Goal: Transaction & Acquisition: Purchase product/service

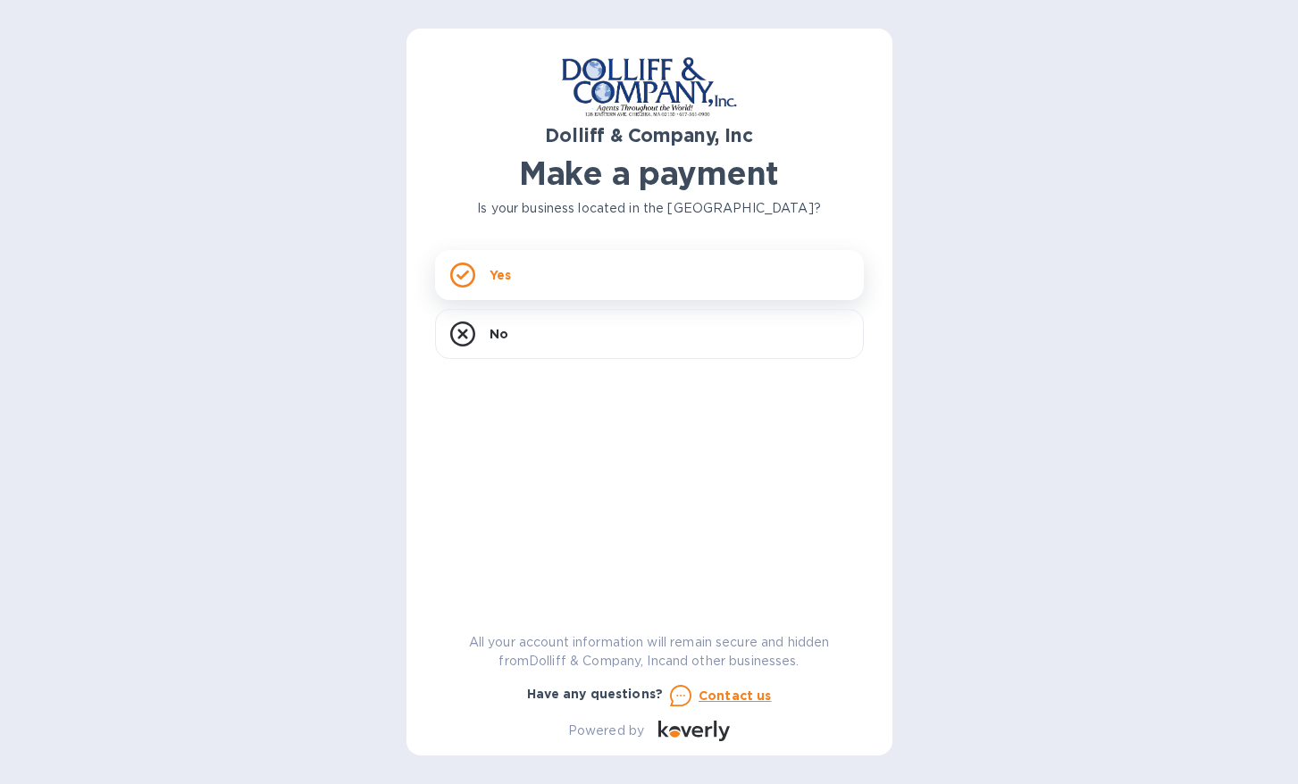
click at [721, 276] on div "Yes" at bounding box center [649, 275] width 429 height 50
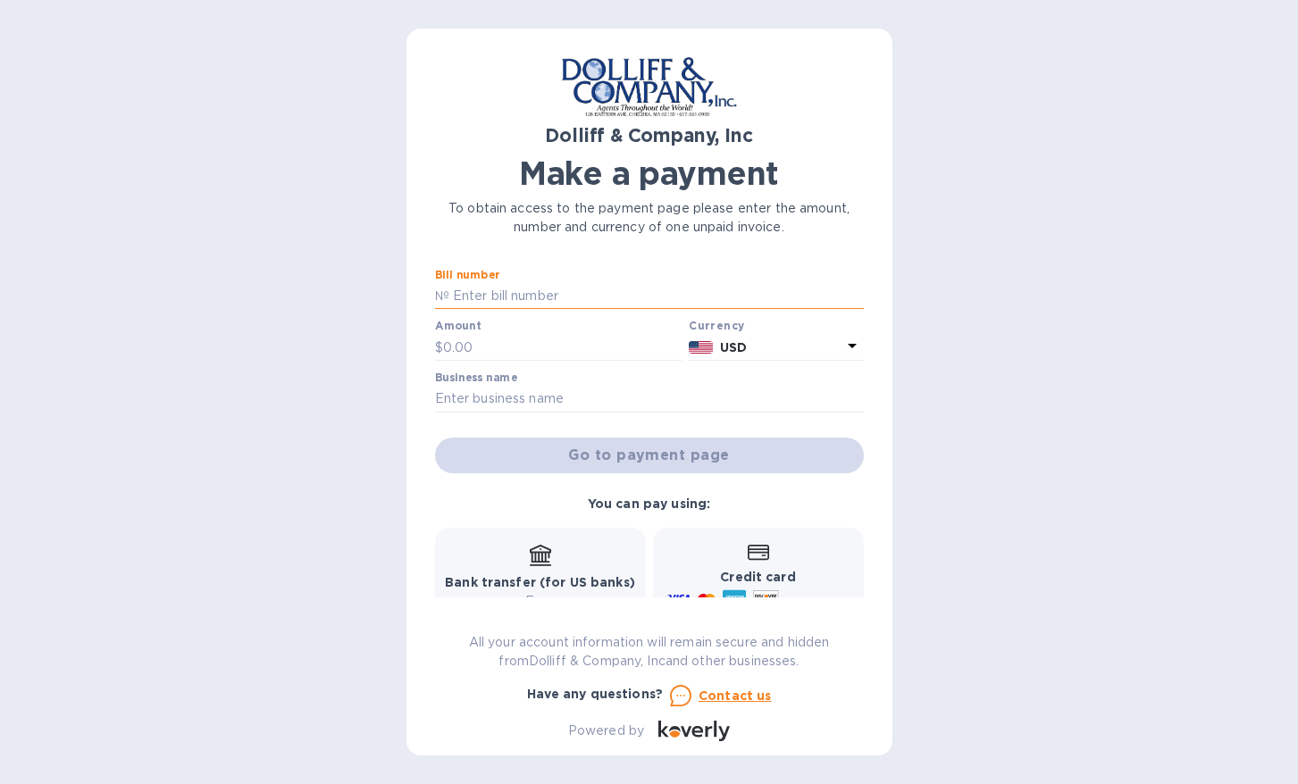
click at [552, 290] on input "text" at bounding box center [656, 296] width 414 height 27
paste input "256982"
click at [530, 339] on input "text" at bounding box center [562, 347] width 239 height 27
drag, startPoint x: 511, startPoint y: 296, endPoint x: 415, endPoint y: 296, distance: 95.6
click at [415, 296] on div "Dolliff & Company, Inc Make a payment To obtain access to the payment page plea…" at bounding box center [649, 392] width 486 height 727
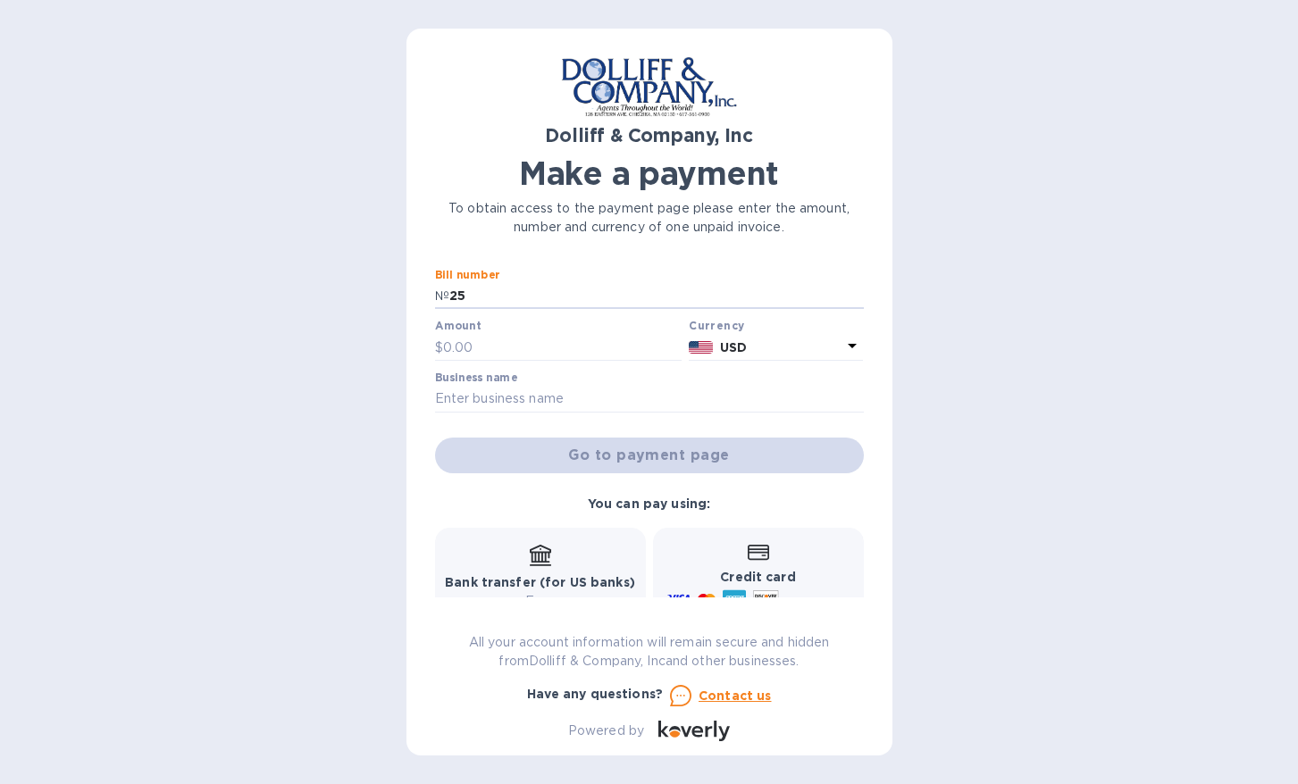
type input "2"
type input "875145"
click at [512, 348] on input "text" at bounding box center [562, 347] width 239 height 27
type input "4,044.66"
click at [506, 400] on input "text" at bounding box center [649, 399] width 429 height 27
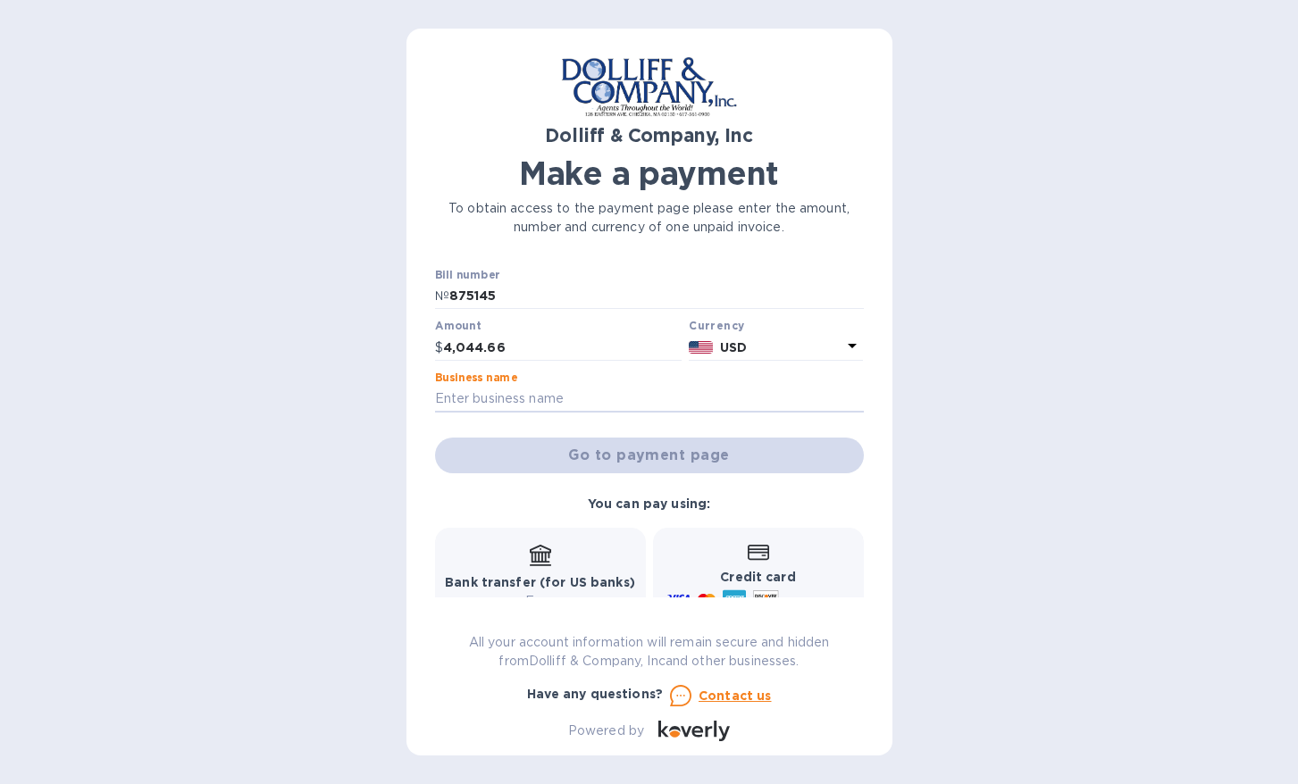
type input "GD Home Solution"
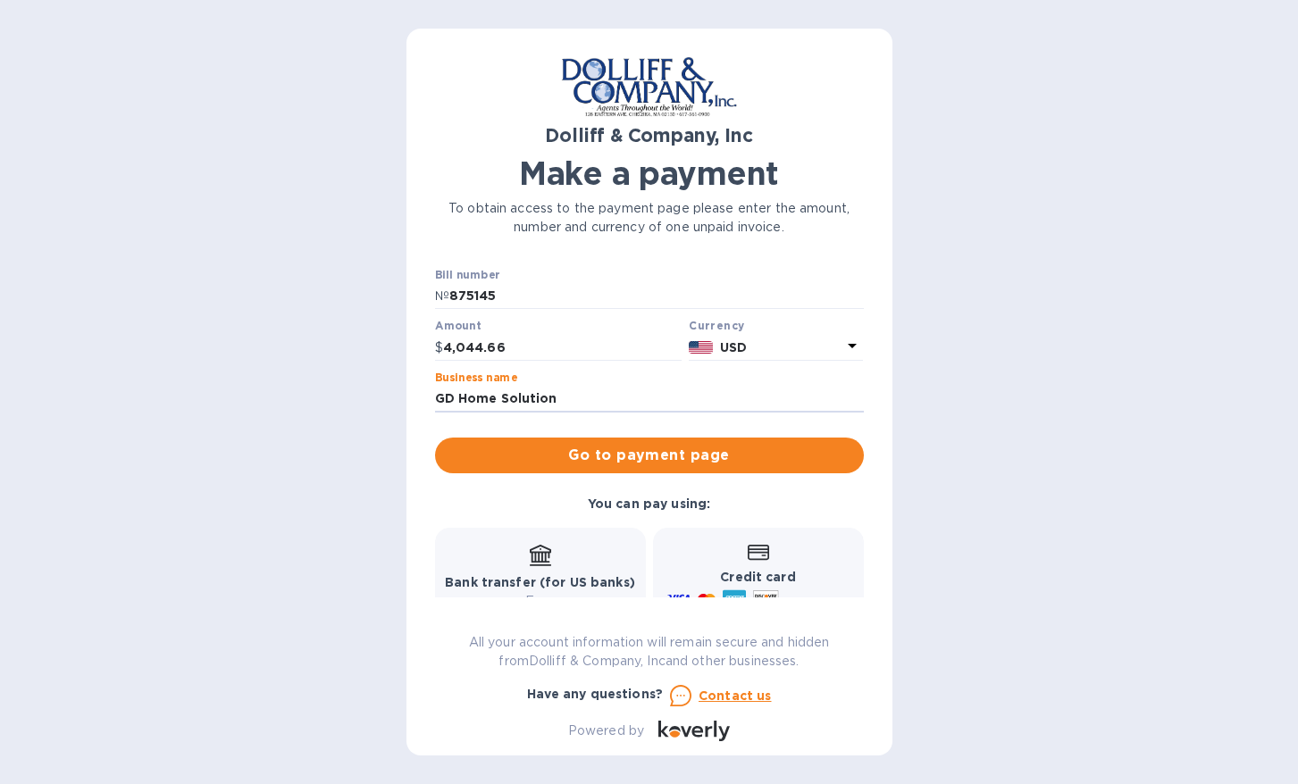
scroll to position [138, 0]
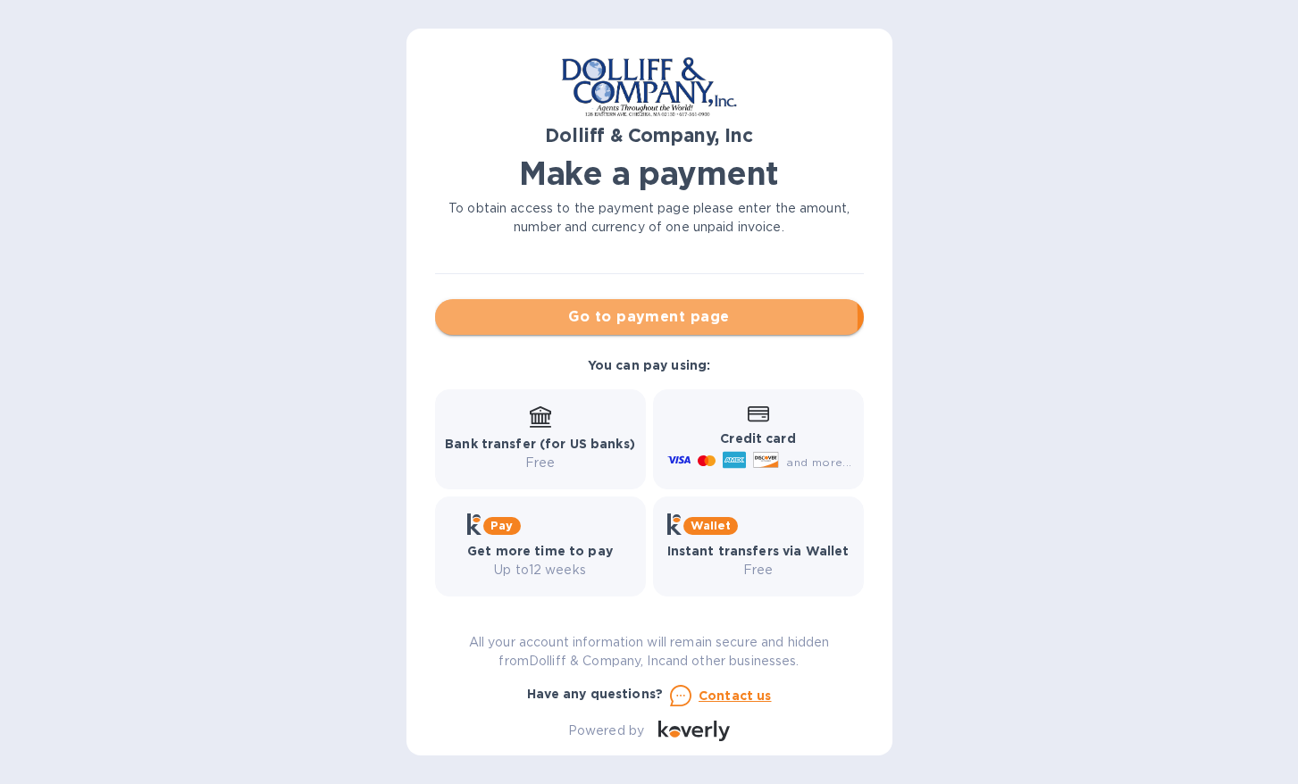
click at [592, 318] on span "Go to payment page" at bounding box center [649, 316] width 400 height 21
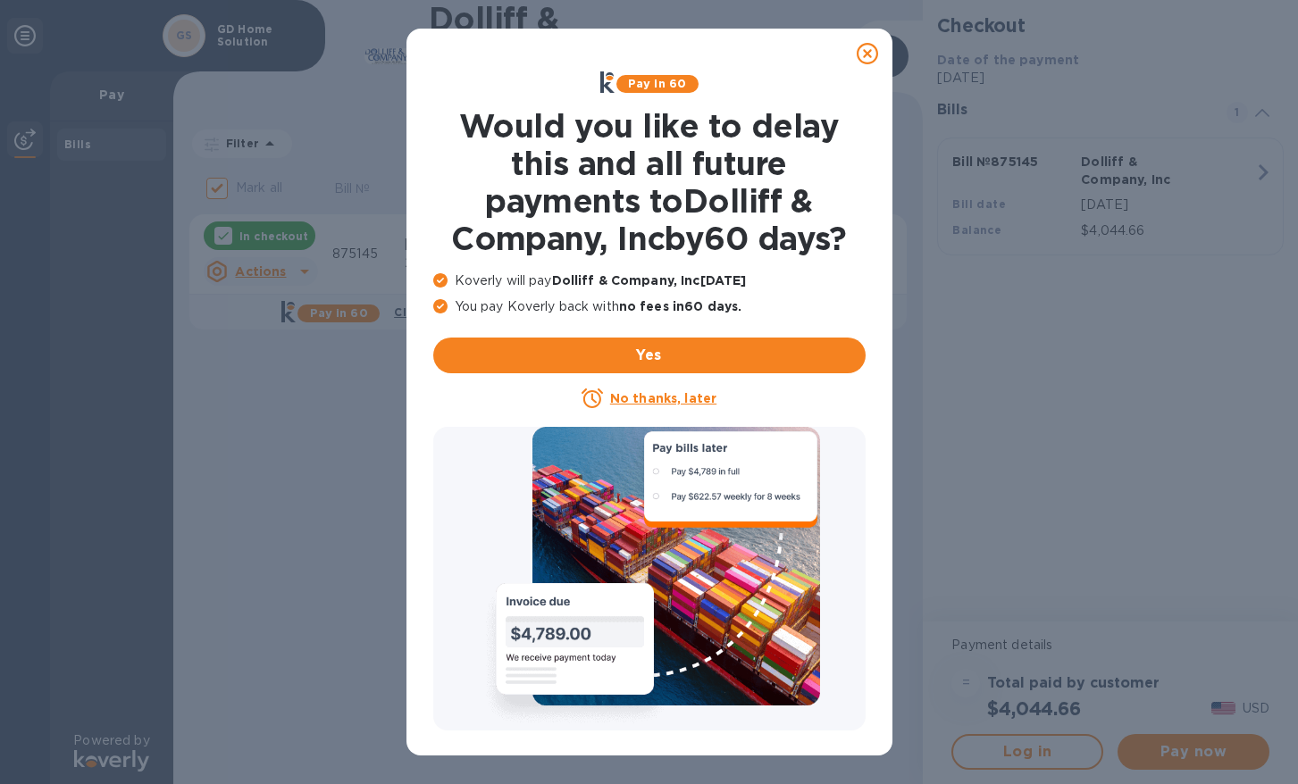
click at [865, 55] on icon at bounding box center [866, 53] width 21 height 21
